Goal: Task Accomplishment & Management: Manage account settings

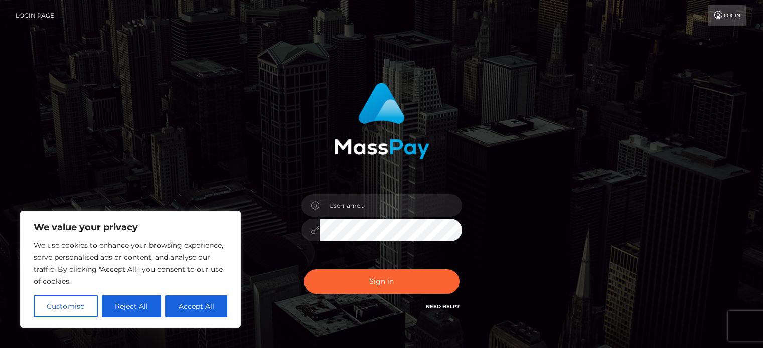
click at [191, 305] on button "Accept All" at bounding box center [196, 307] width 62 height 22
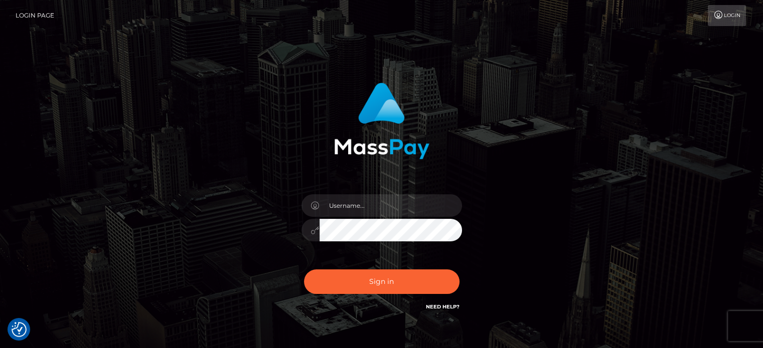
click at [203, 310] on div "Sign in" at bounding box center [382, 202] width 572 height 255
checkbox input "true"
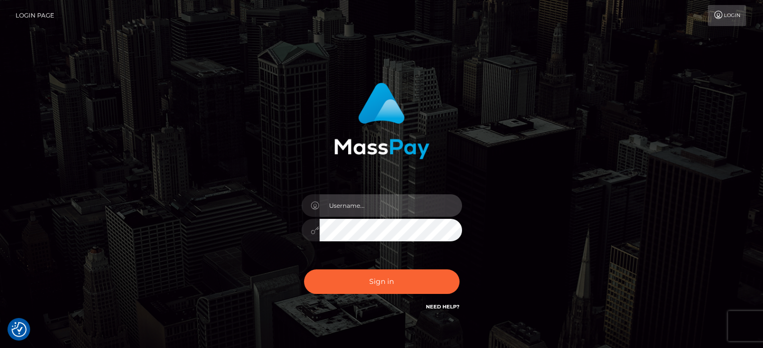
click at [413, 211] on input "text" at bounding box center [390, 206] width 142 height 23
type input "[EMAIL_ADDRESS][DOMAIN_NAME]"
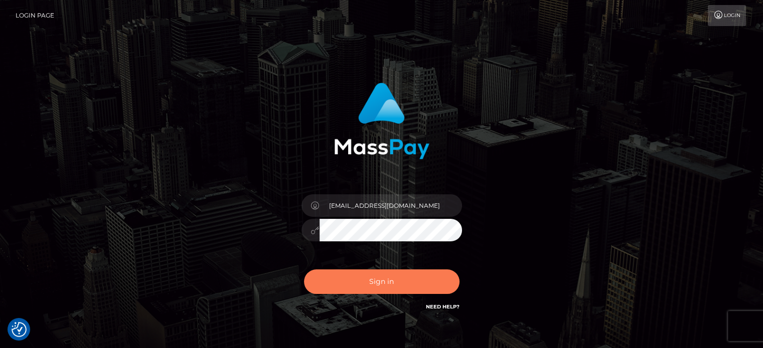
click at [389, 285] on button "Sign in" at bounding box center [381, 282] width 155 height 25
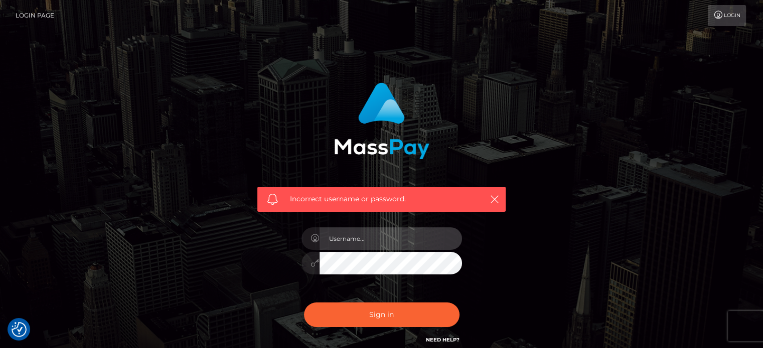
click at [374, 238] on input "text" at bounding box center [390, 239] width 142 height 23
click at [646, 237] on div "Incorrect username or password." at bounding box center [382, 219] width 572 height 288
